Goal: Transaction & Acquisition: Obtain resource

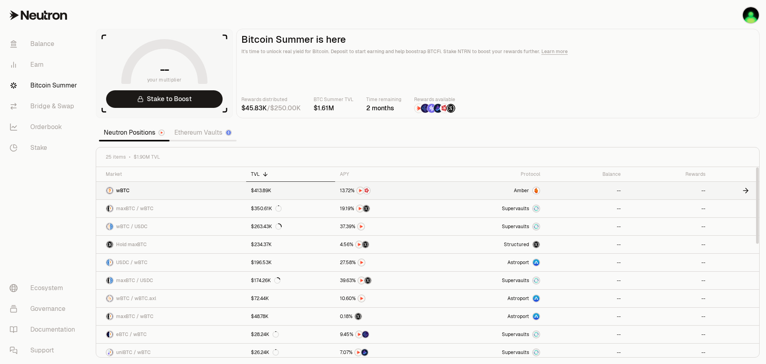
click at [267, 194] on link "$413.89K" at bounding box center [290, 191] width 89 height 18
click at [38, 100] on link "Bridge & Swap" at bounding box center [44, 106] width 83 height 21
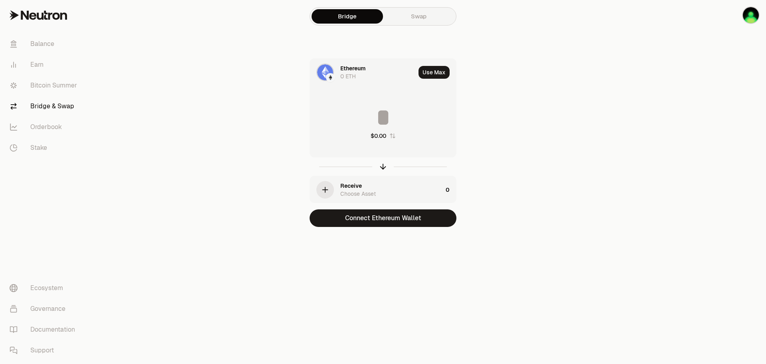
click at [370, 71] on div "Ethereum 0 ETH" at bounding box center [378, 72] width 75 height 16
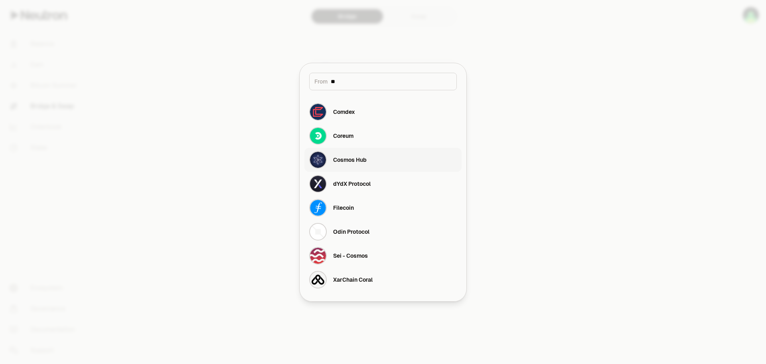
type input "**"
click at [375, 156] on button "Cosmos Hub" at bounding box center [383, 160] width 157 height 24
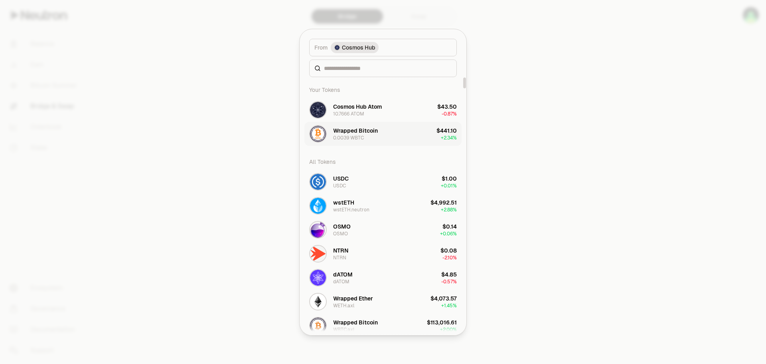
click at [366, 137] on div "Wrapped Bitcoin 0.0039 WBTC" at bounding box center [355, 134] width 45 height 14
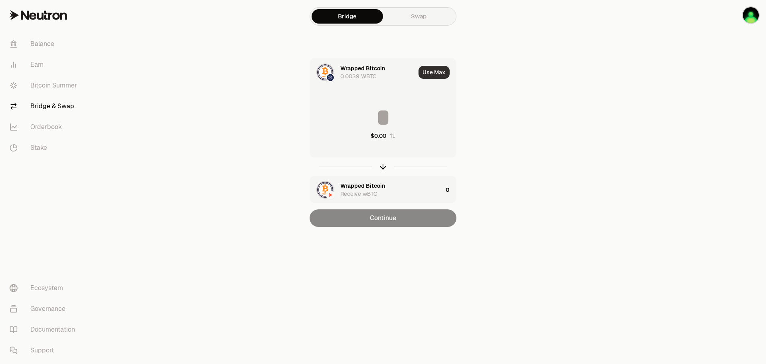
click at [437, 73] on button "Use Max" at bounding box center [434, 72] width 31 height 13
type input "**********"
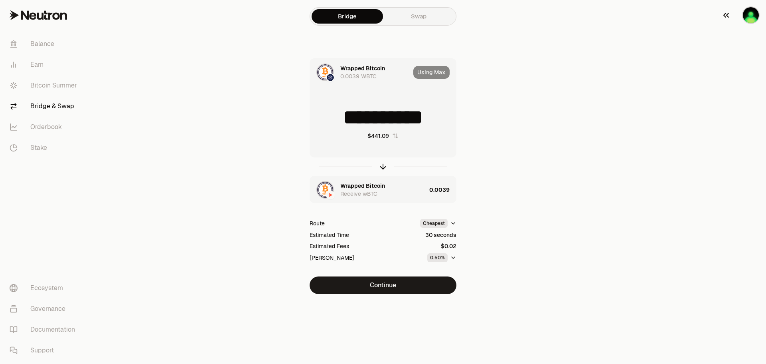
click at [751, 21] on img "button" at bounding box center [751, 15] width 16 height 16
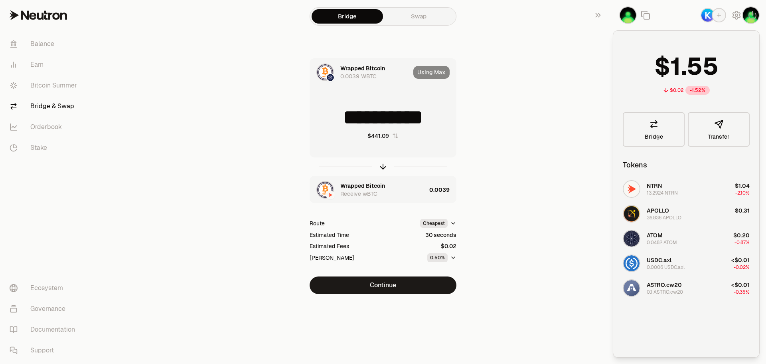
click at [488, 255] on div "**********" at bounding box center [383, 176] width 268 height 236
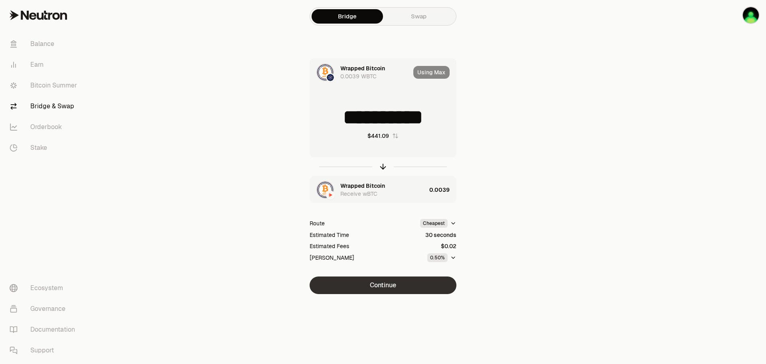
click at [424, 287] on button "Continue" at bounding box center [383, 285] width 147 height 18
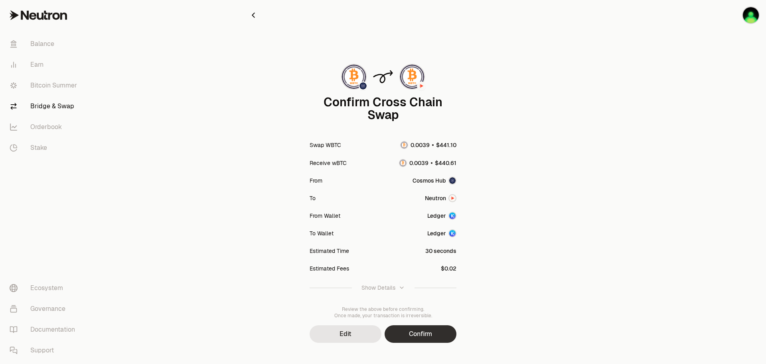
click at [426, 340] on button "Confirm" at bounding box center [421, 334] width 72 height 18
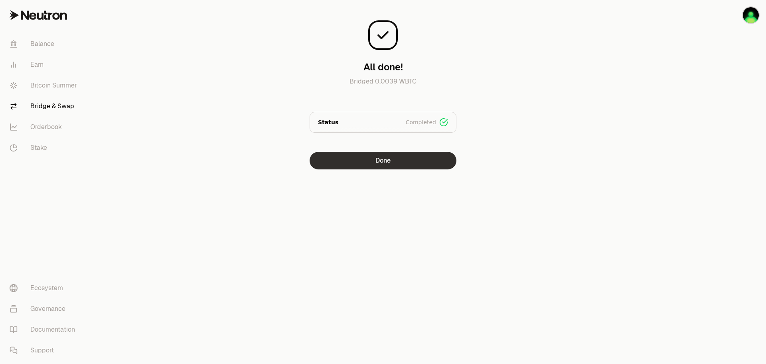
click at [389, 166] on button "Done" at bounding box center [383, 161] width 147 height 18
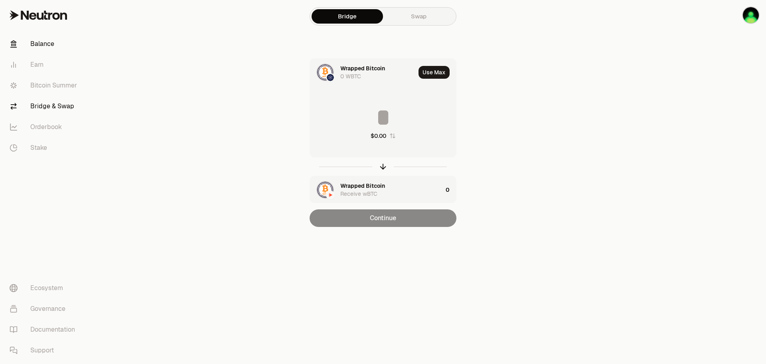
drag, startPoint x: 50, startPoint y: 39, endPoint x: 57, endPoint y: 40, distance: 8.1
click at [50, 39] on link "Balance" at bounding box center [44, 44] width 83 height 21
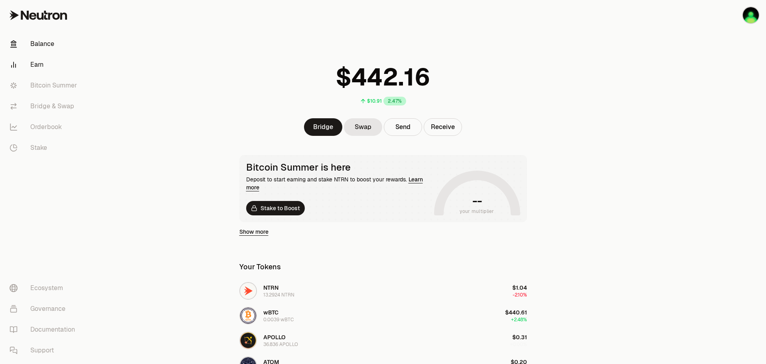
click at [49, 60] on link "Earn" at bounding box center [44, 64] width 83 height 21
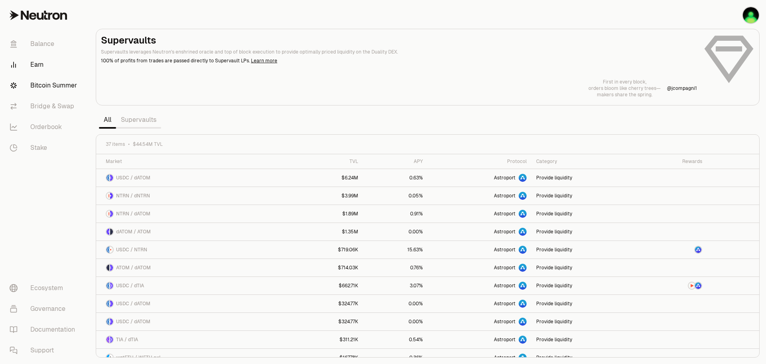
click at [61, 91] on link "Bitcoin Summer" at bounding box center [44, 85] width 83 height 21
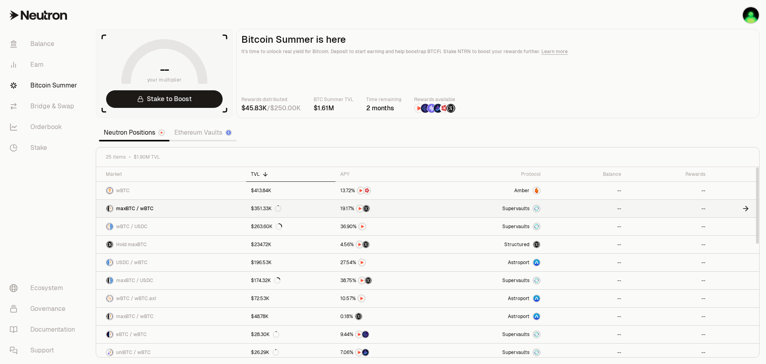
click at [451, 201] on link "Supervaults" at bounding box center [492, 209] width 105 height 18
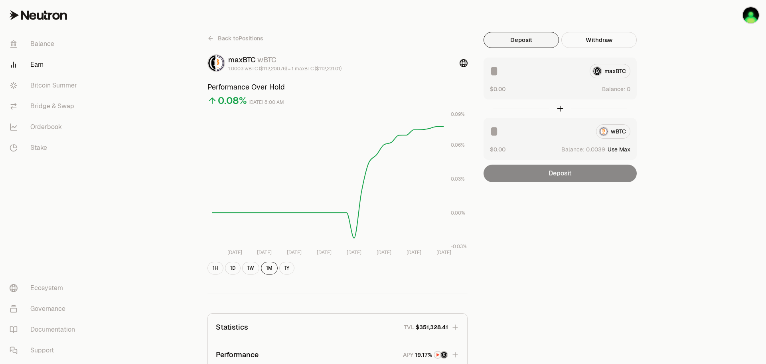
click at [544, 136] on input at bounding box center [540, 131] width 100 height 14
click at [627, 149] on button "Use Max" at bounding box center [619, 149] width 23 height 8
type input "**********"
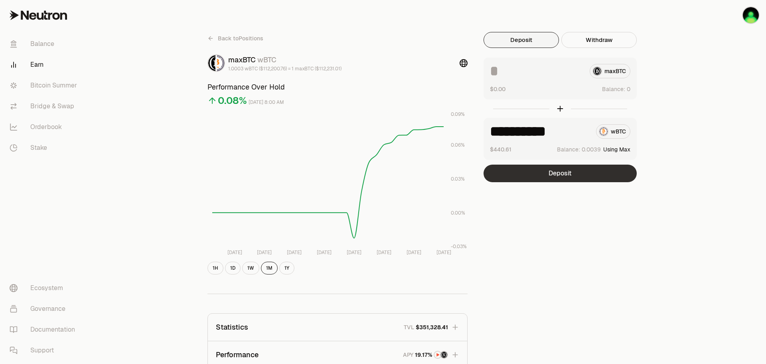
click at [559, 167] on button "Deposit" at bounding box center [560, 173] width 153 height 18
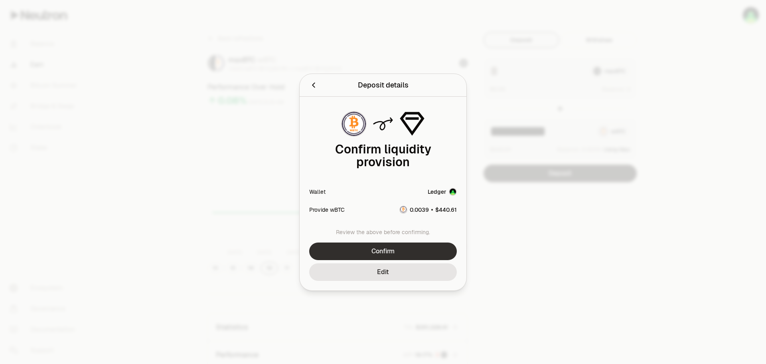
click at [432, 245] on button "Confirm" at bounding box center [383, 251] width 148 height 18
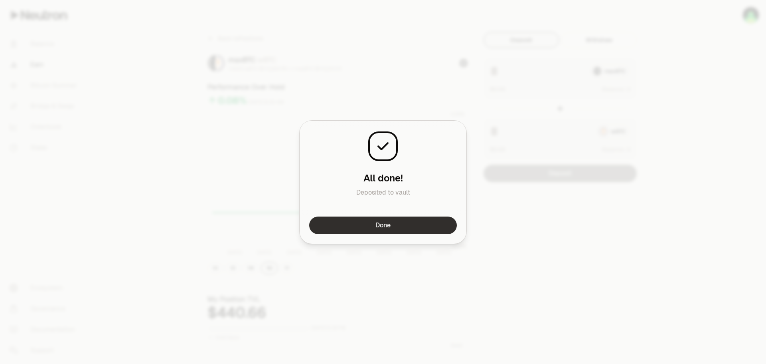
click at [430, 220] on button "Done" at bounding box center [383, 225] width 148 height 18
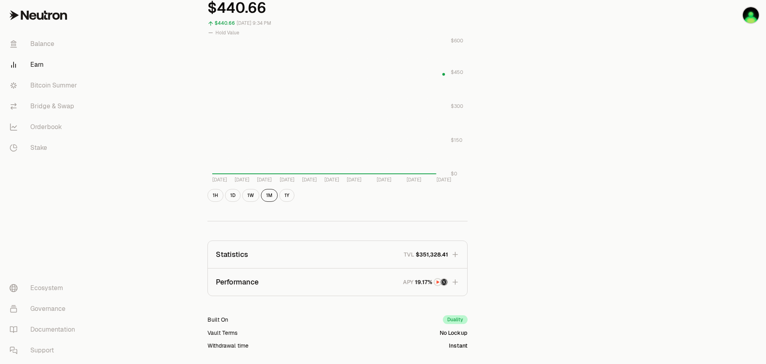
scroll to position [372, 0]
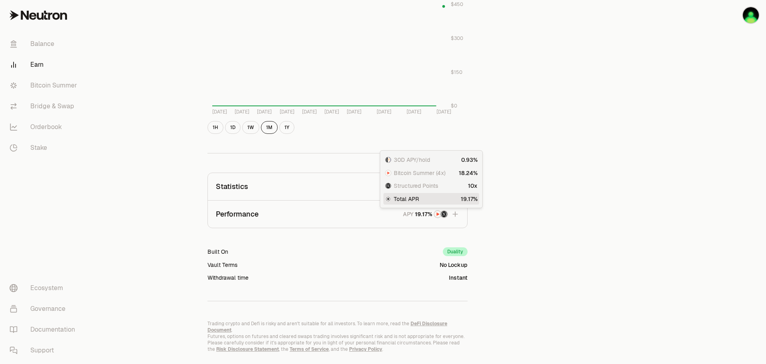
click at [413, 216] on span "0 1 2 3 4 5 6 7 8 9 0 1 2 3 4 5 6 7 8 9 . 0 1 2 3 4 5 6 7 8 9 0 1 2 3 4 5 6 7 8…" at bounding box center [421, 214] width 18 height 8
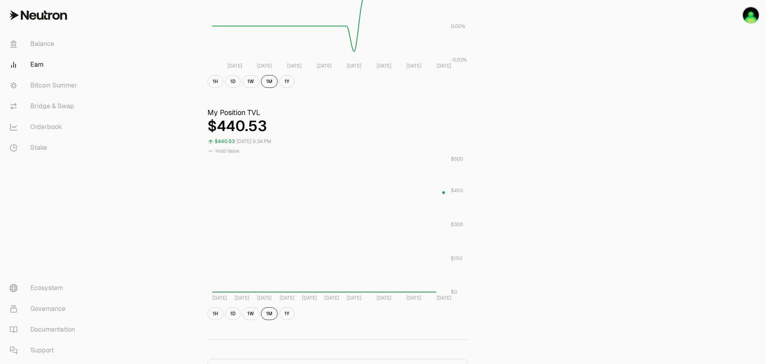
scroll to position [0, 0]
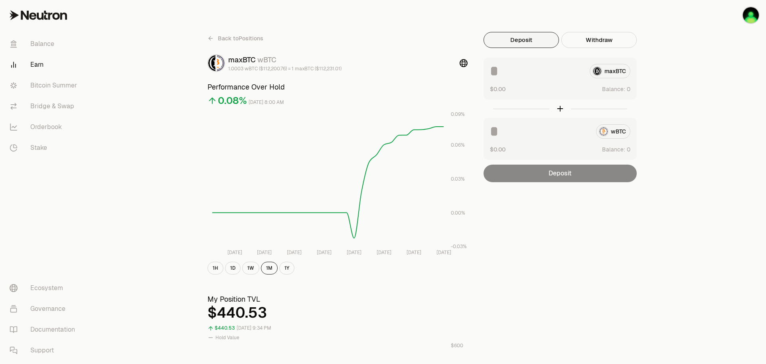
click at [215, 41] on link "Back to Positions" at bounding box center [236, 38] width 56 height 13
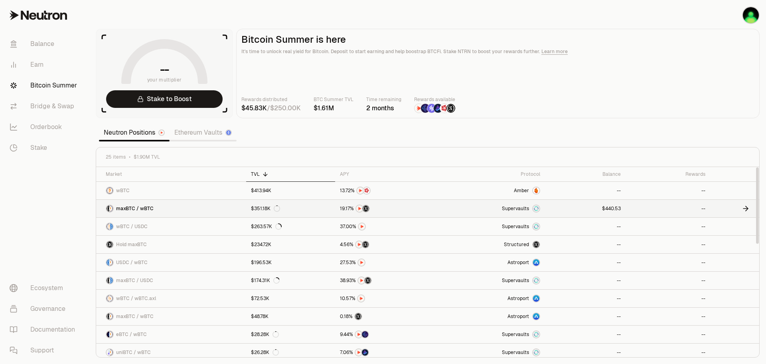
click at [637, 210] on link "--" at bounding box center [668, 209] width 84 height 18
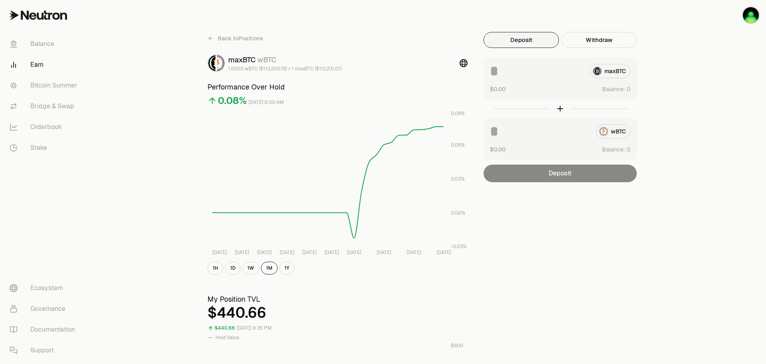
click at [212, 39] on icon at bounding box center [211, 38] width 6 height 6
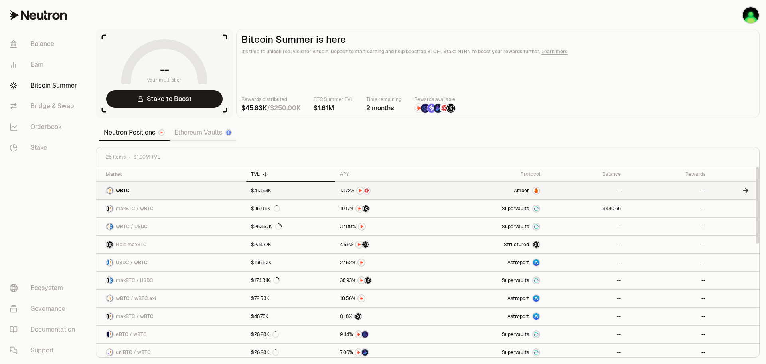
click at [488, 195] on link "Amber" at bounding box center [492, 191] width 105 height 18
